Goal: Information Seeking & Learning: Find specific fact

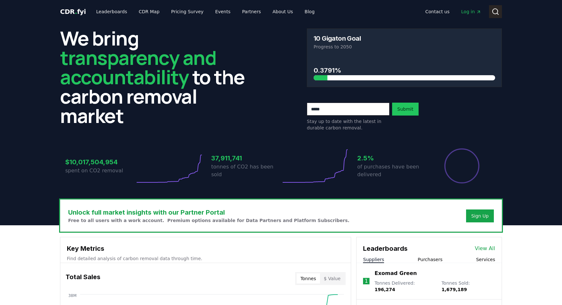
click at [498, 9] on icon at bounding box center [496, 12] width 8 height 8
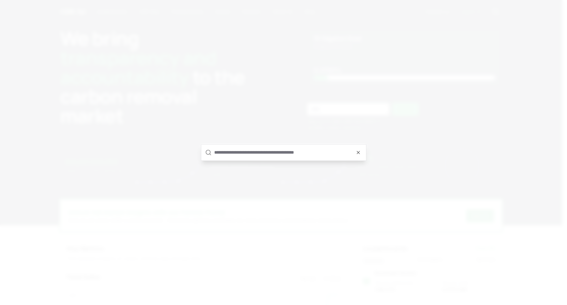
click at [228, 148] on input "text" at bounding box center [288, 153] width 148 height 16
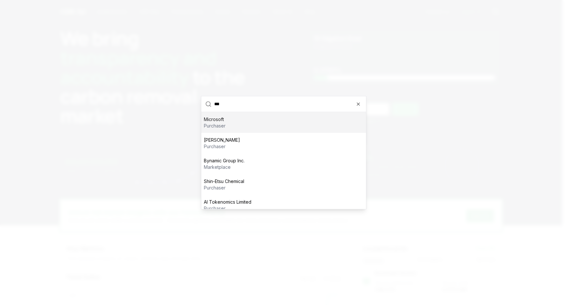
scroll to position [27, 0]
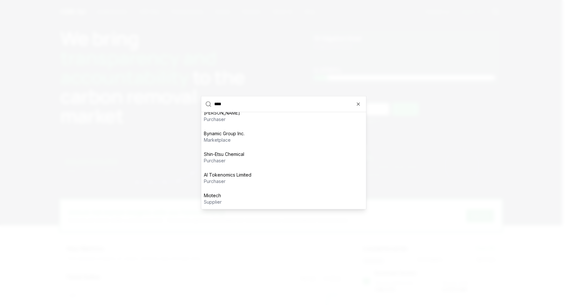
type input "*****"
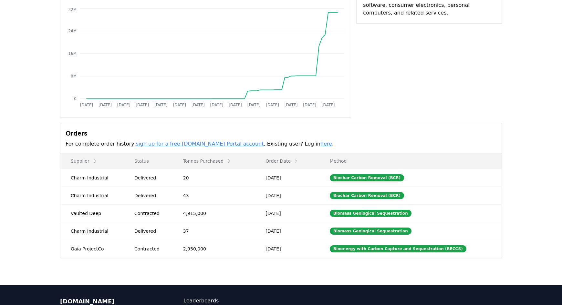
scroll to position [81, 0]
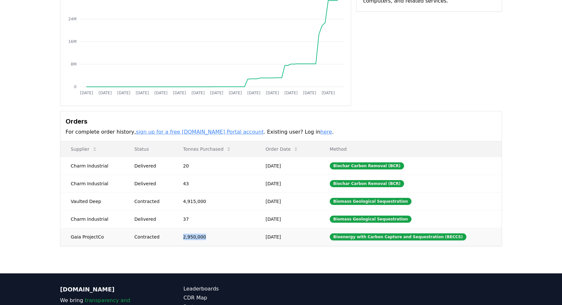
click at [180, 239] on td "2,950,000" at bounding box center [214, 237] width 83 height 18
click at [209, 238] on td "2,950,000" at bounding box center [214, 237] width 83 height 18
drag, startPoint x: 208, startPoint y: 238, endPoint x: 164, endPoint y: 237, distance: 44.3
click at [164, 237] on tr "Gaia ProjectCo Contracted 2,950,000 [DATE] Bioenergy with Carbon Capture and Se…" at bounding box center [280, 237] width 441 height 18
drag, startPoint x: 218, startPoint y: 236, endPoint x: 214, endPoint y: 235, distance: 3.5
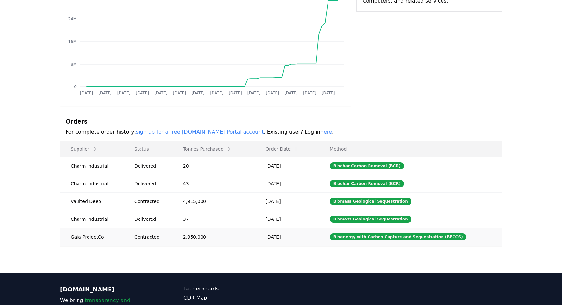
click at [212, 237] on td "2,950,000" at bounding box center [214, 237] width 83 height 18
drag, startPoint x: 219, startPoint y: 235, endPoint x: 162, endPoint y: 238, distance: 56.6
click at [162, 238] on tr "Gaia ProjectCo Contracted 2,950,000 [DATE] Bioenergy with Carbon Capture and Se…" at bounding box center [280, 237] width 441 height 18
click at [206, 235] on td "2,950,000" at bounding box center [214, 237] width 83 height 18
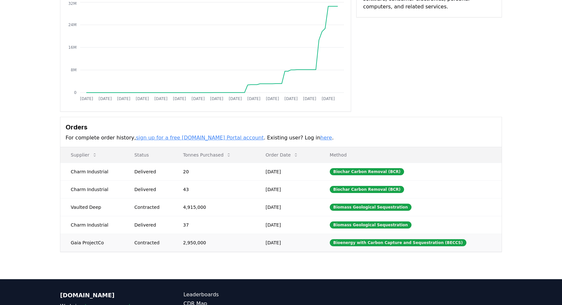
scroll to position [68, 0]
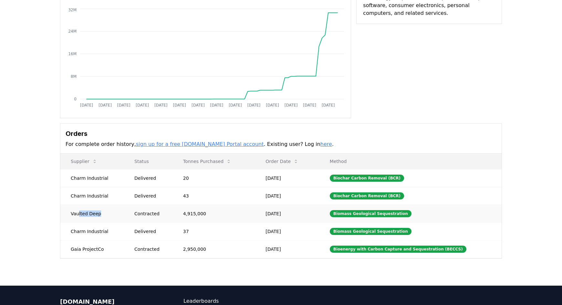
drag, startPoint x: 78, startPoint y: 216, endPoint x: 122, endPoint y: 219, distance: 44.3
click at [122, 219] on td "Vaulted Deep" at bounding box center [92, 214] width 64 height 18
click at [162, 211] on div "Contracted" at bounding box center [150, 214] width 33 height 6
drag, startPoint x: 68, startPoint y: 215, endPoint x: 114, endPoint y: 220, distance: 45.5
click at [114, 220] on td "Vaulted Deep" at bounding box center [92, 214] width 64 height 18
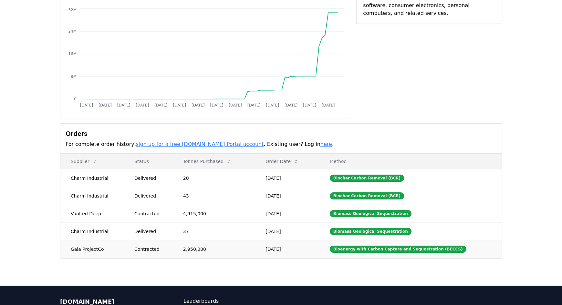
click at [192, 240] on td "2,950,000" at bounding box center [214, 249] width 83 height 18
drag, startPoint x: 182, startPoint y: 250, endPoint x: 241, endPoint y: 247, distance: 59.2
click at [241, 247] on td "2,950,000" at bounding box center [214, 249] width 83 height 18
click at [214, 252] on td "2,950,000" at bounding box center [214, 249] width 83 height 18
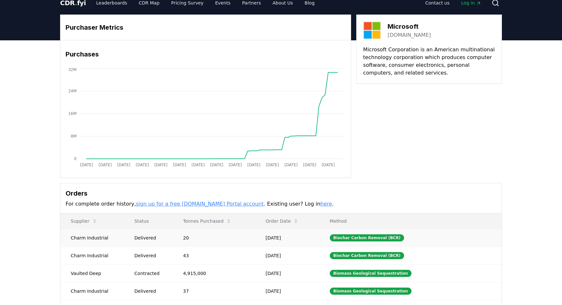
scroll to position [0, 0]
